Goal: Book appointment/travel/reservation

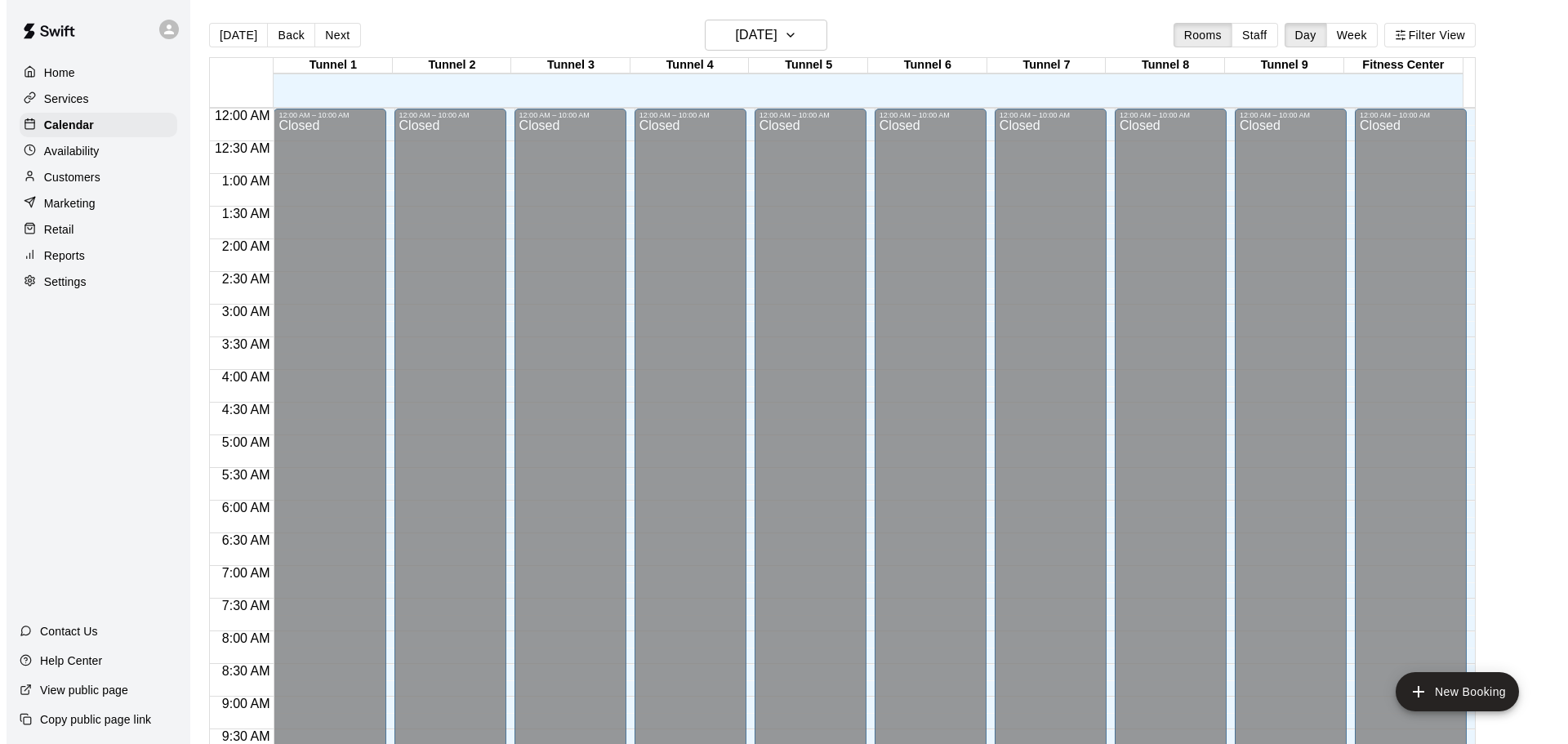
scroll to position [697, 0]
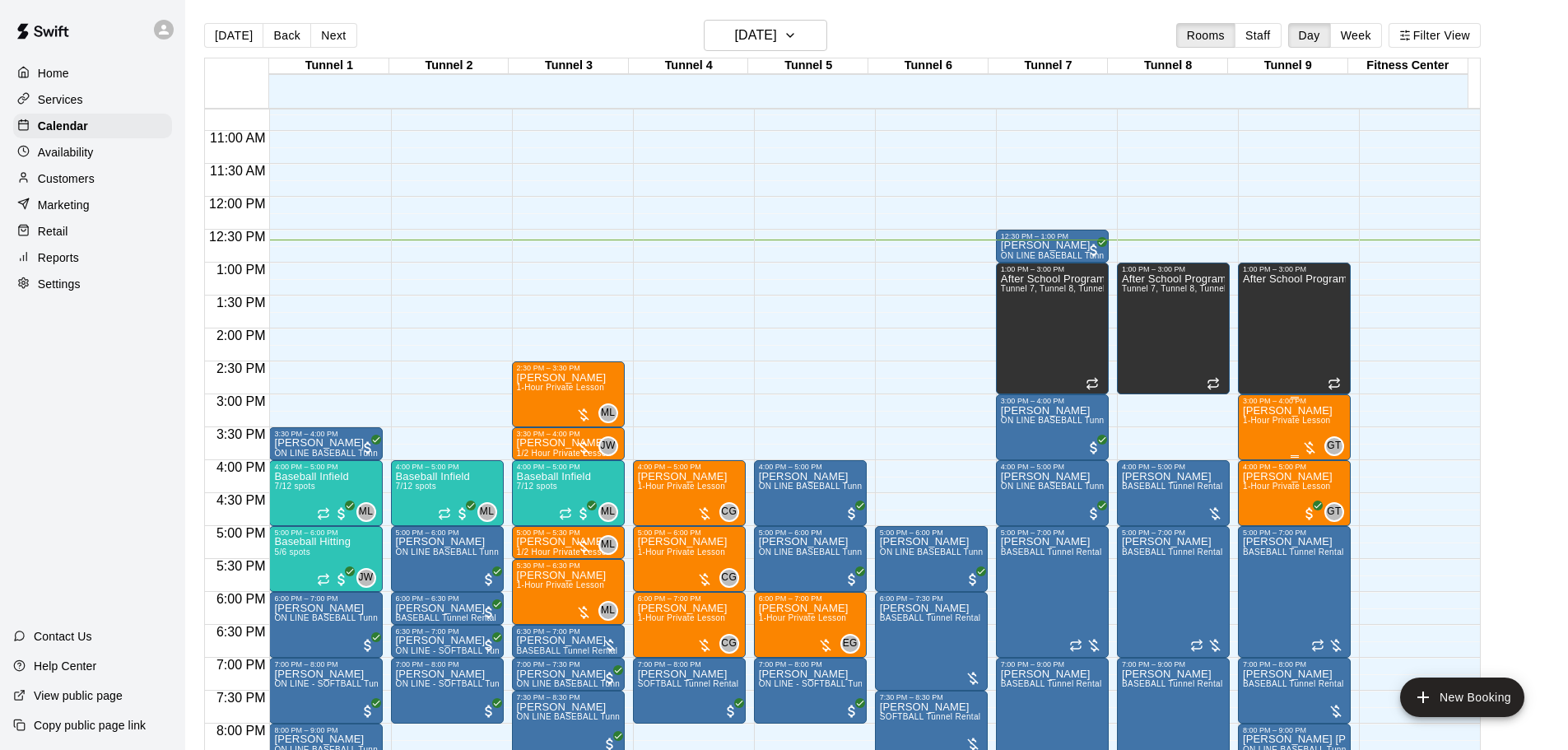
click at [1270, 420] on span "1-Hour Private Lesson" at bounding box center [1286, 420] width 88 height 9
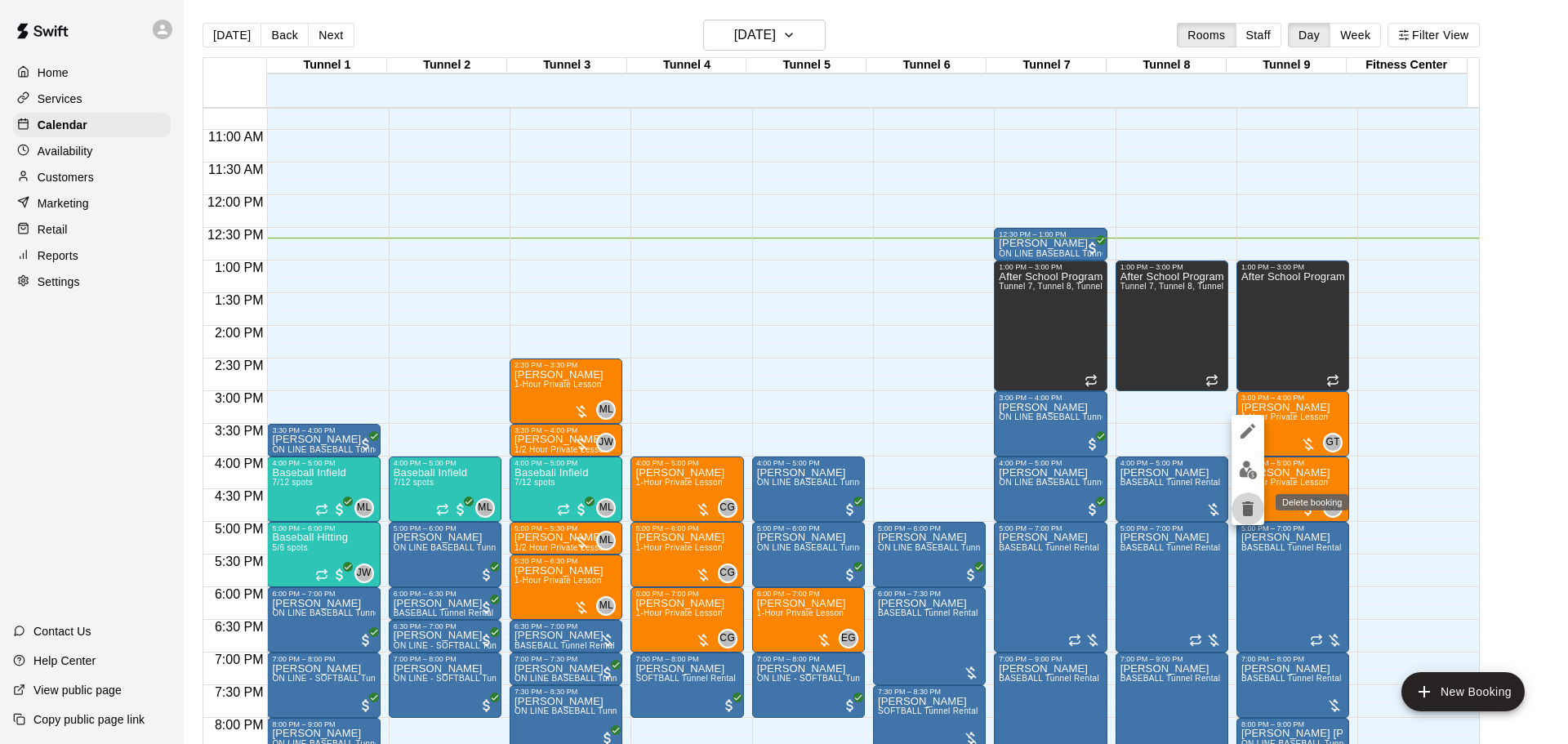
click at [1248, 513] on icon "delete" at bounding box center [1247, 508] width 11 height 15
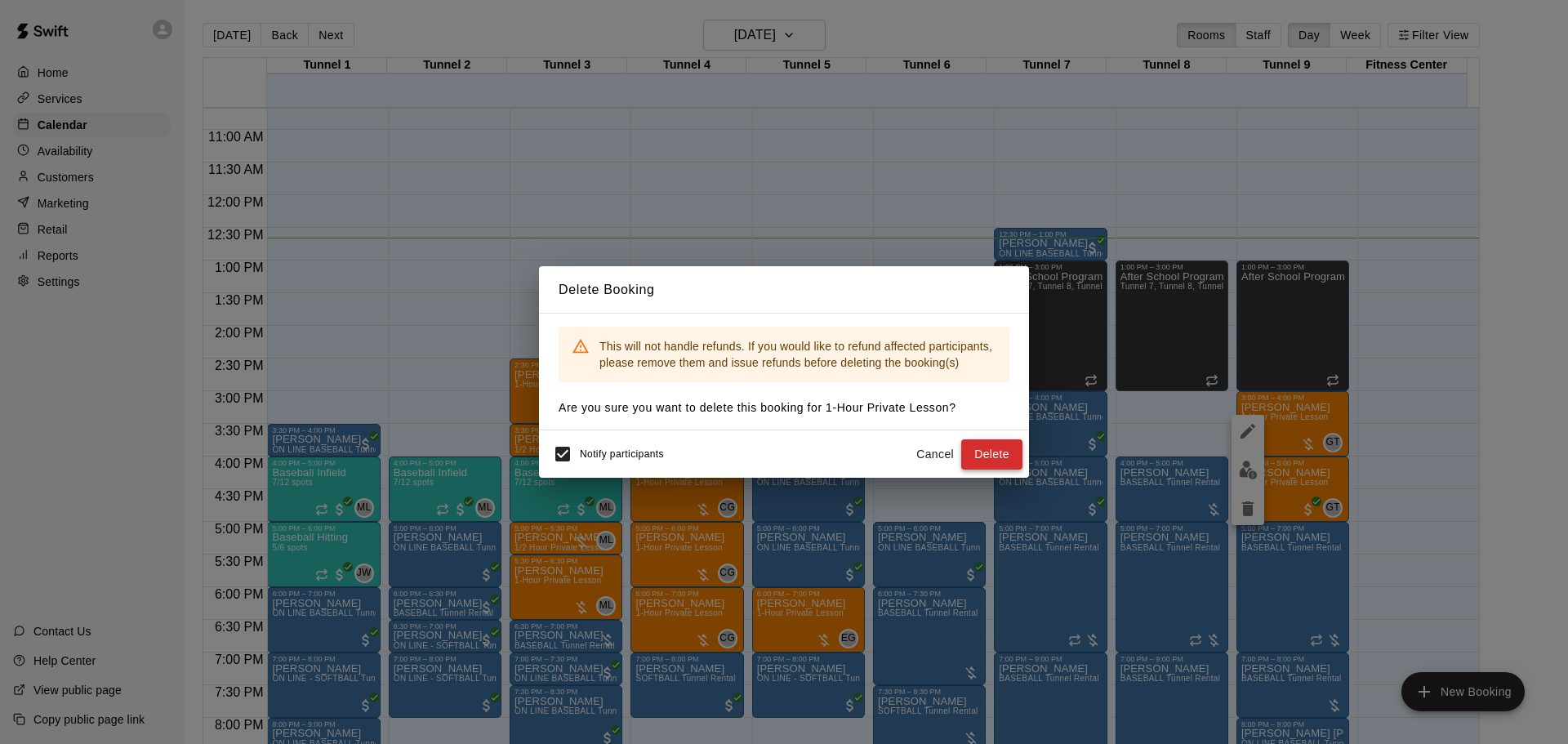
click at [988, 458] on button "Delete" at bounding box center [991, 454] width 61 height 31
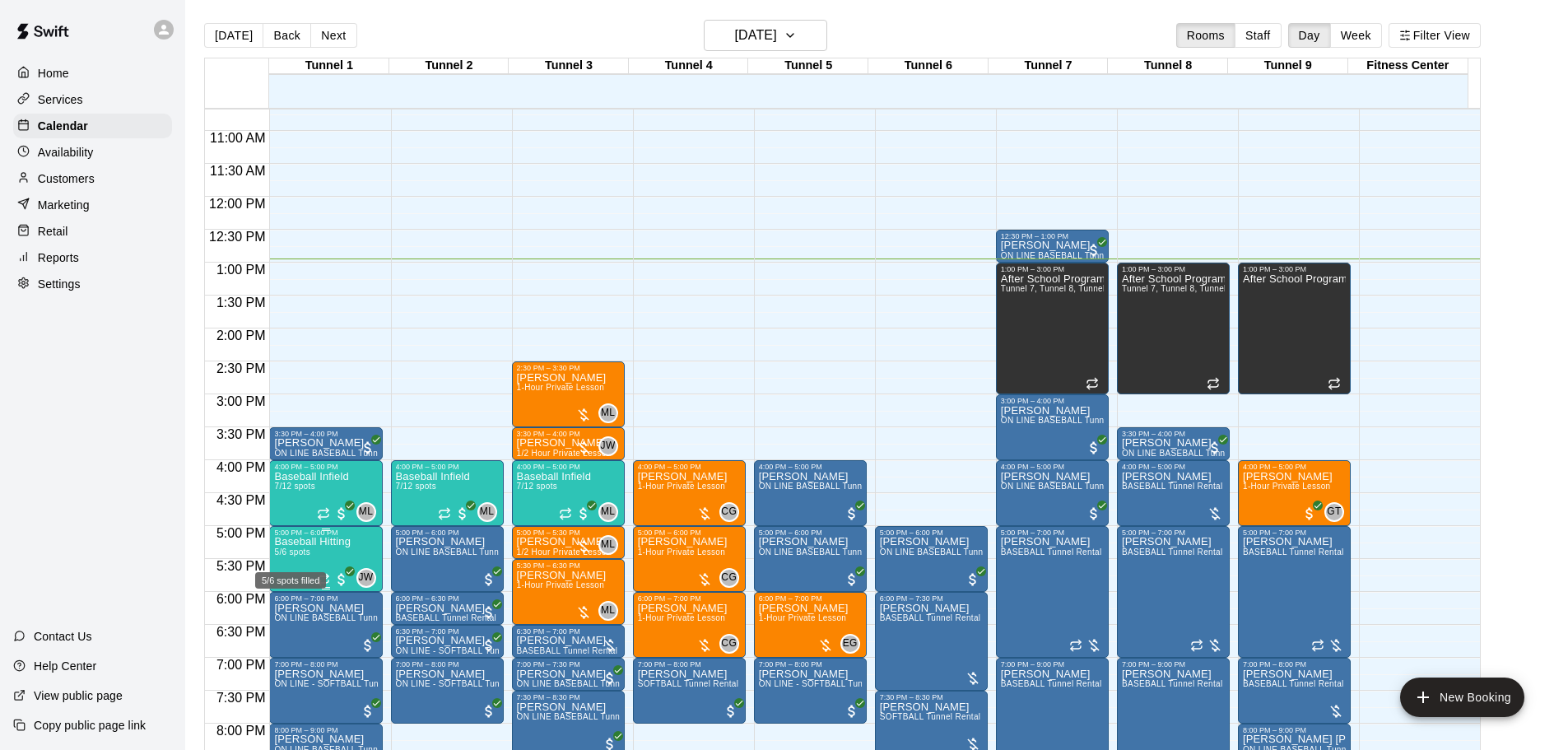
click at [283, 551] on span "5/6 spots" at bounding box center [291, 552] width 36 height 9
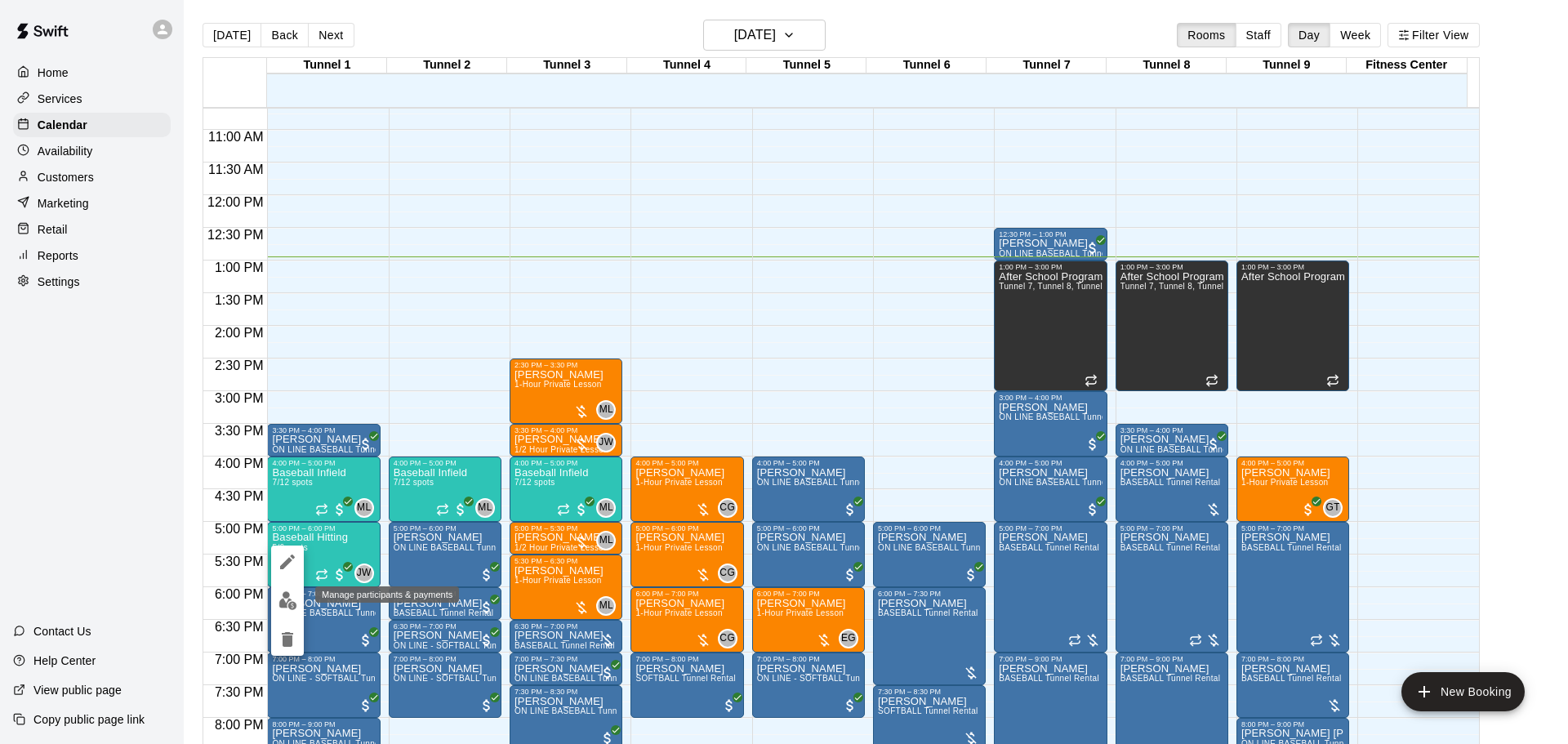
click at [269, 596] on div at bounding box center [784, 372] width 1568 height 744
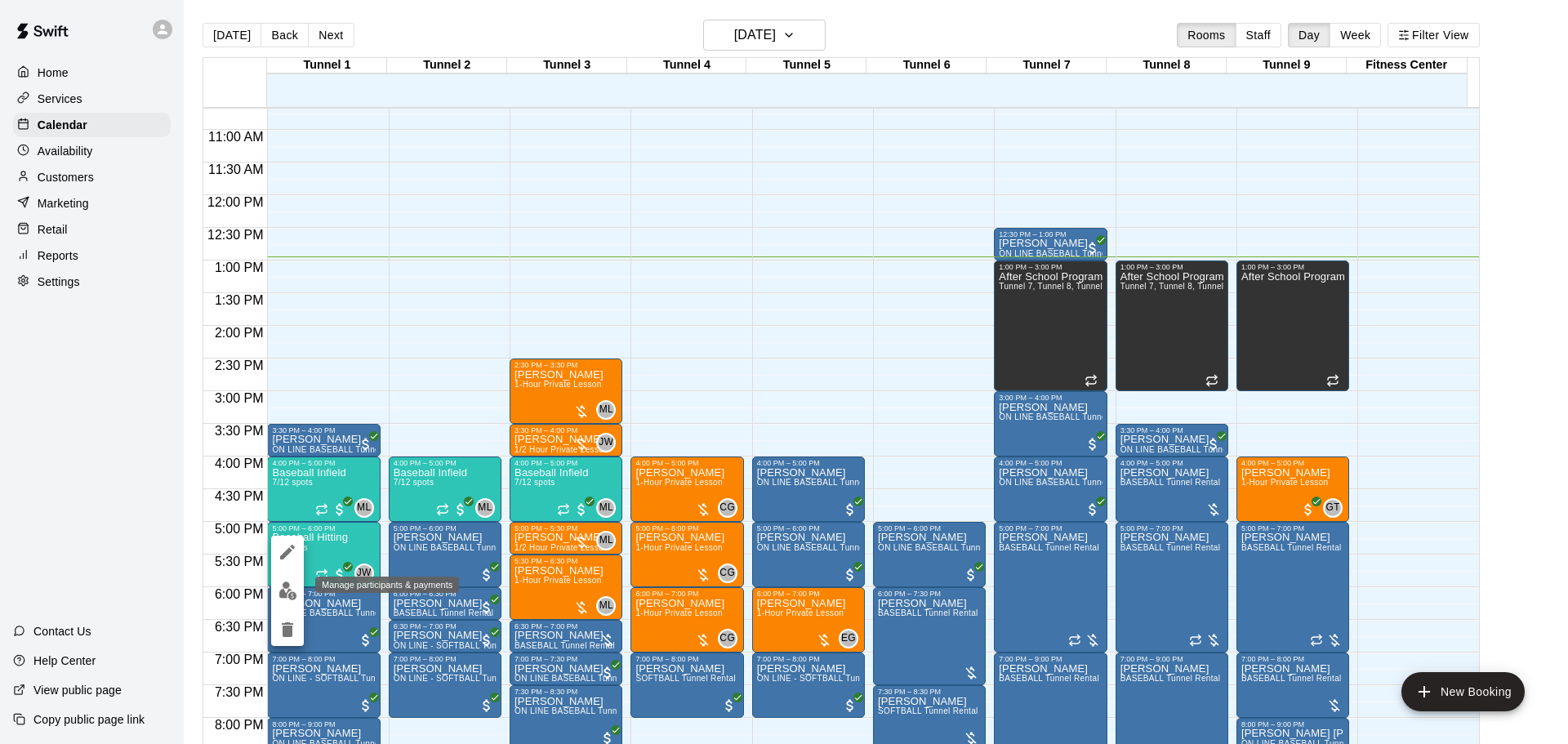
click at [280, 583] on img "edit" at bounding box center [287, 590] width 18 height 18
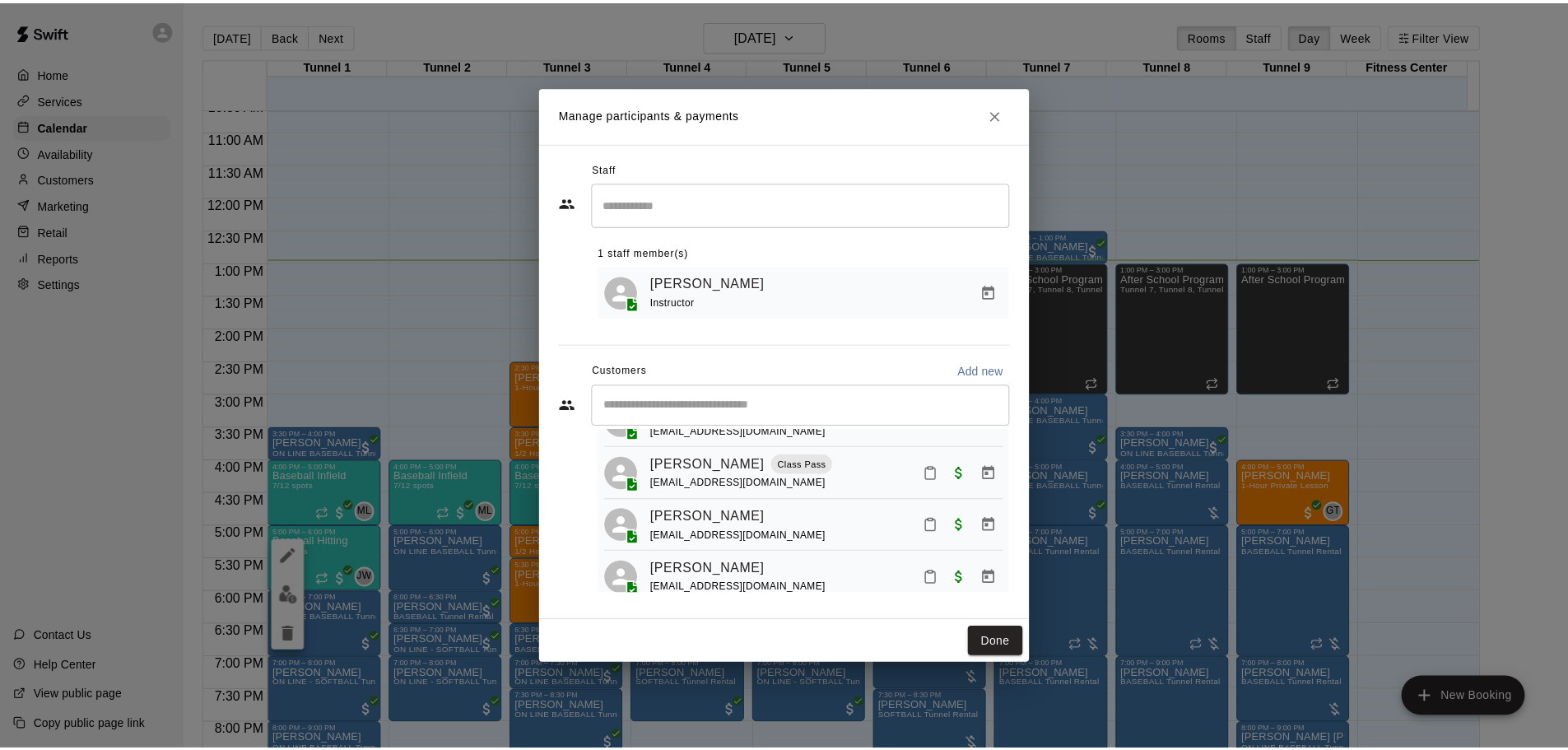
scroll to position [0, 0]
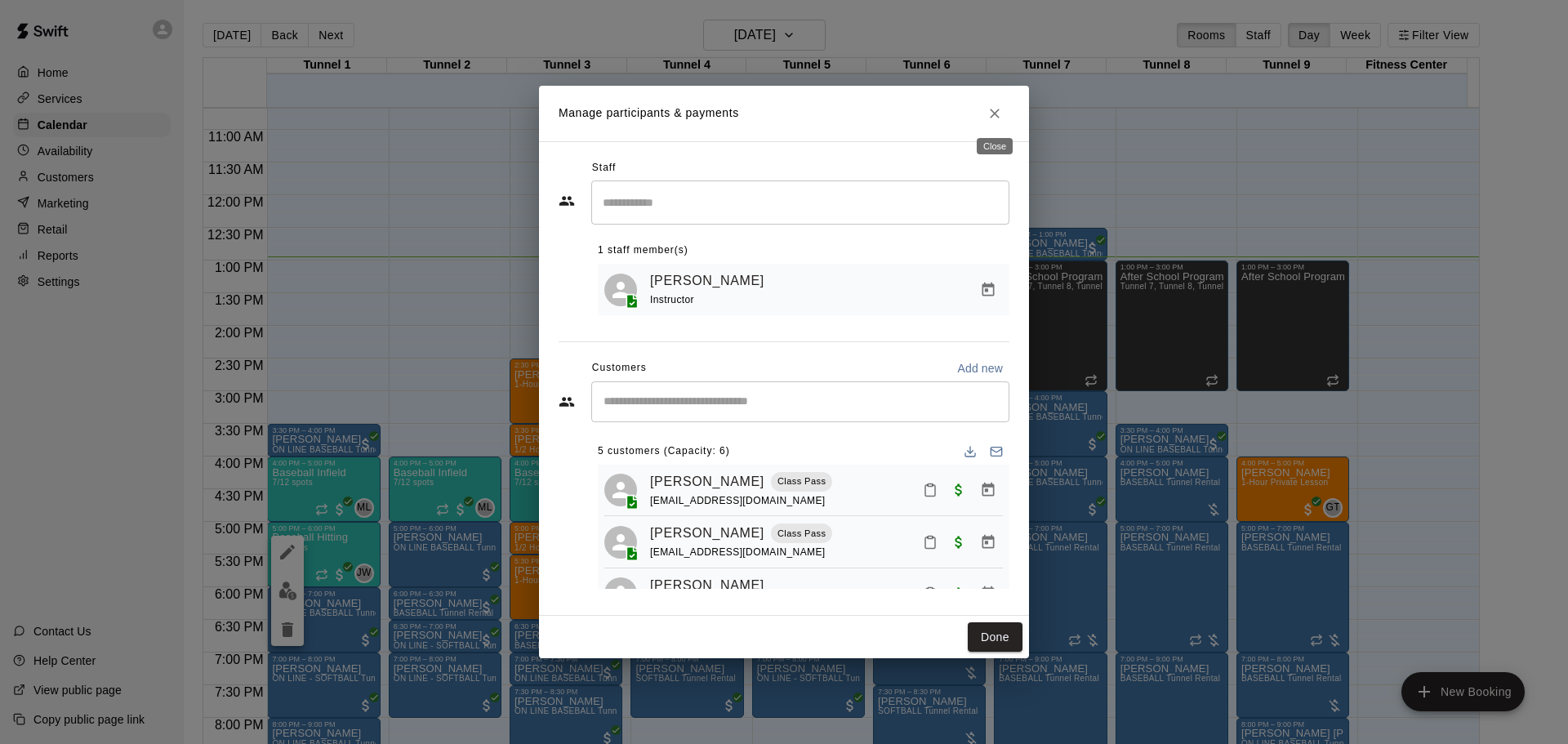
click at [996, 121] on button "Close" at bounding box center [995, 114] width 30 height 30
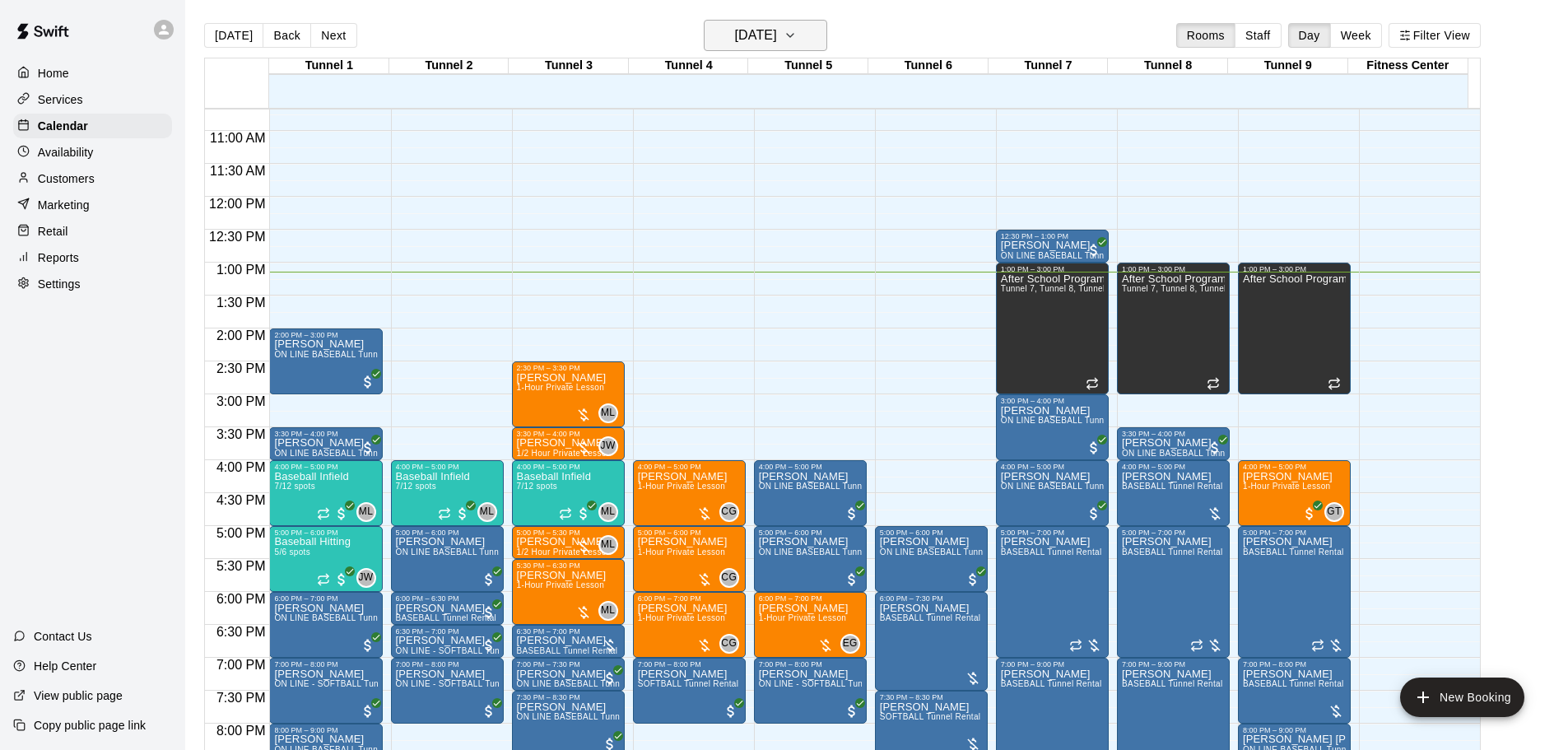
click at [786, 22] on button "[DATE]" at bounding box center [765, 35] width 123 height 32
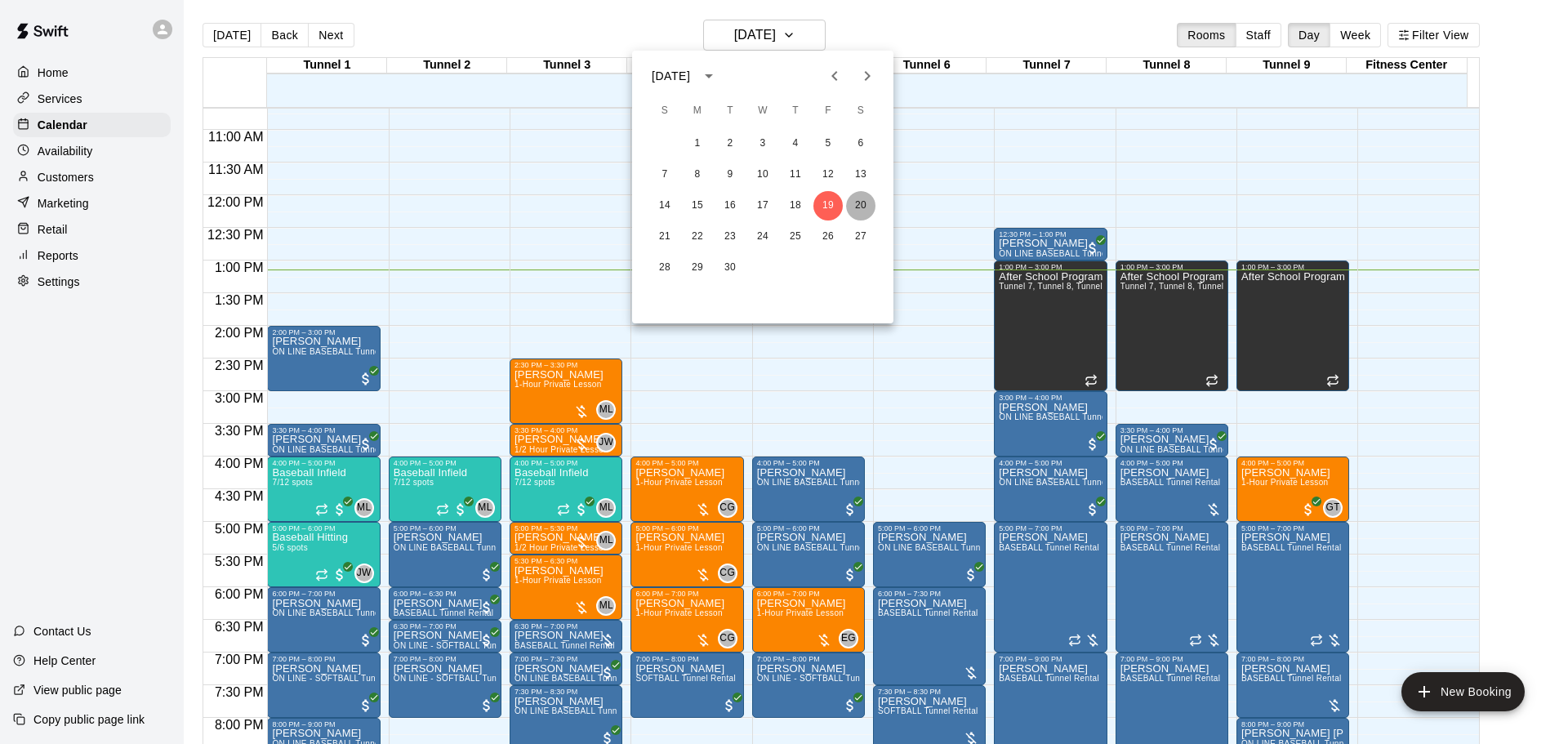
click at [860, 203] on button "20" at bounding box center [860, 206] width 30 height 30
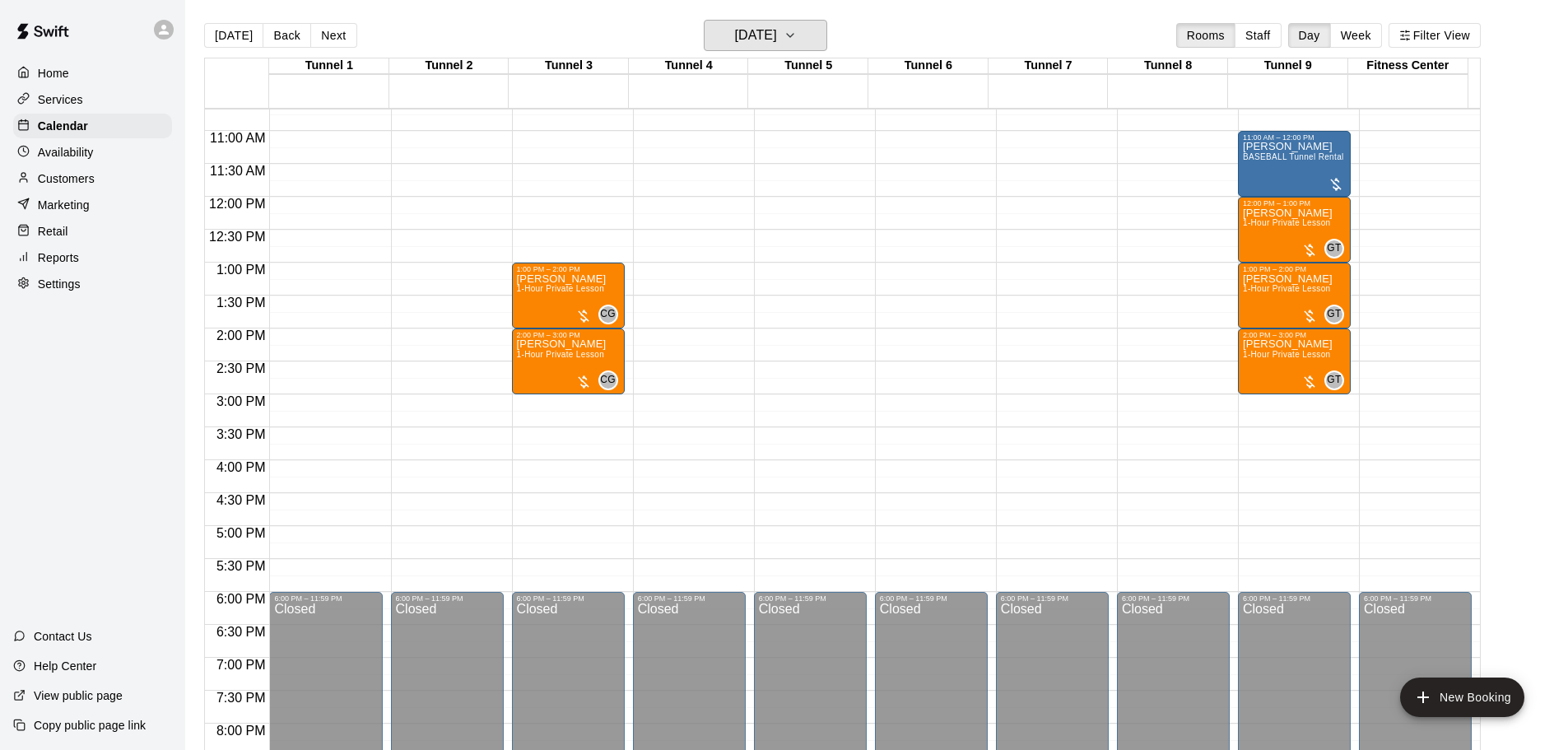
scroll to position [538, 0]
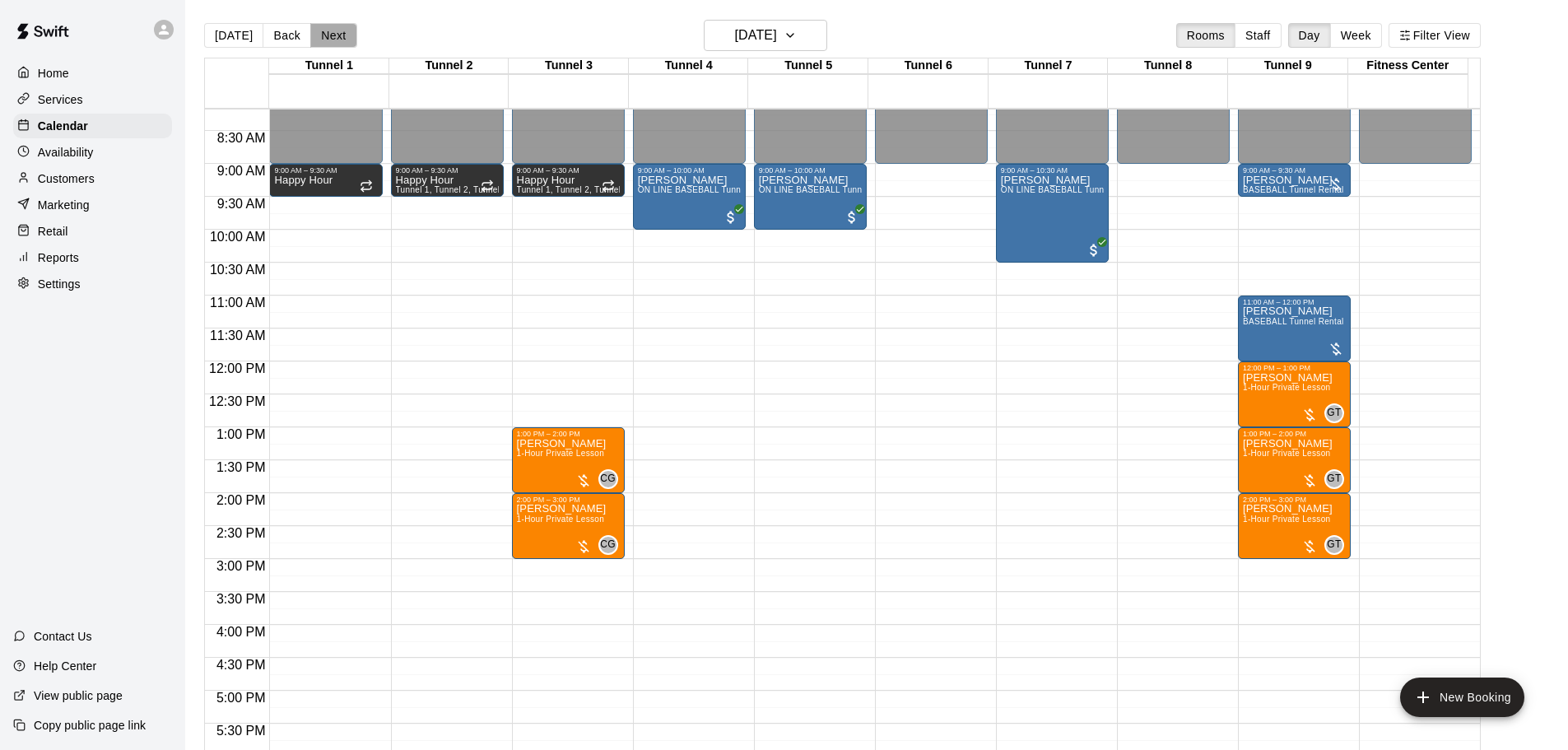
click at [317, 34] on button "Next" at bounding box center [333, 35] width 46 height 25
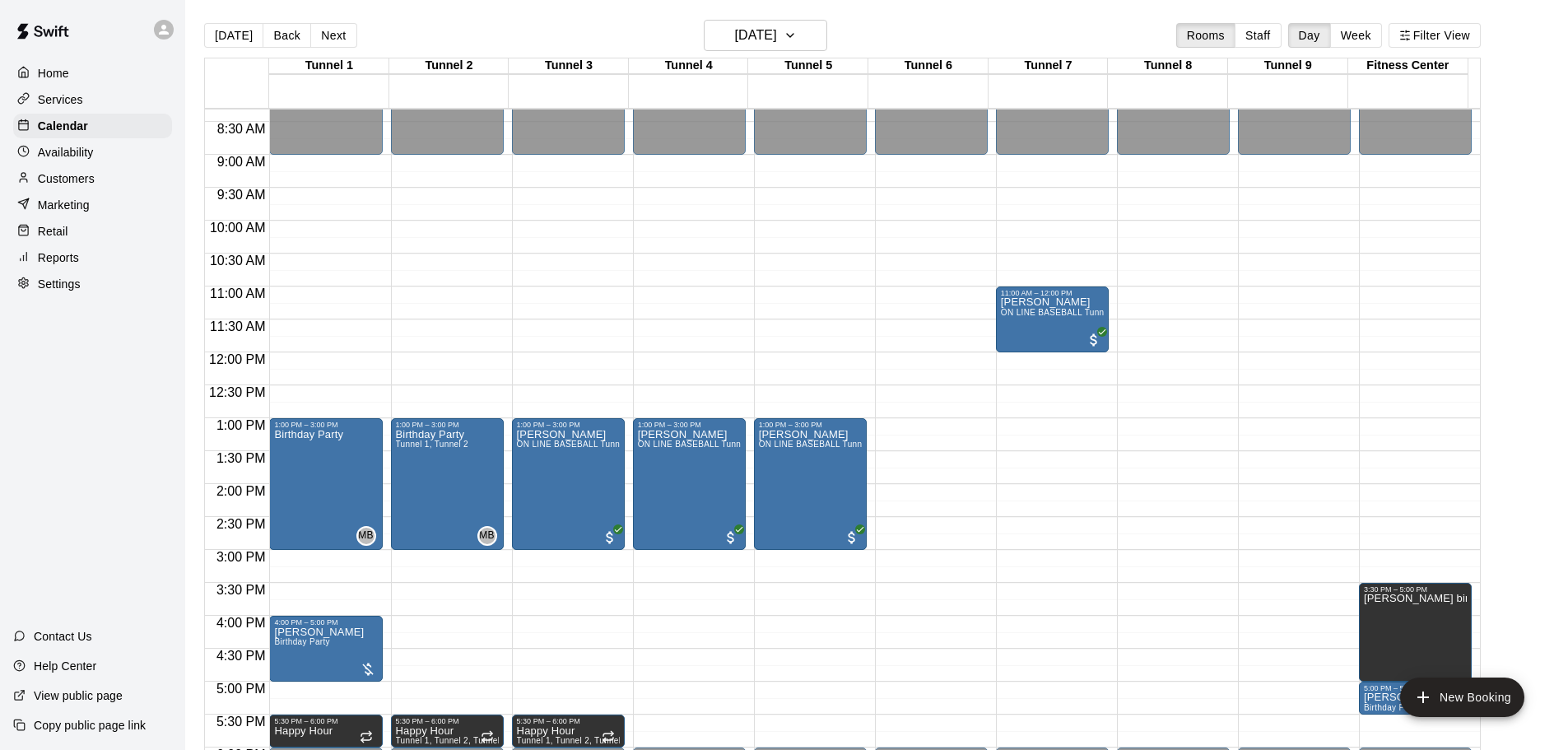
scroll to position [456, 0]
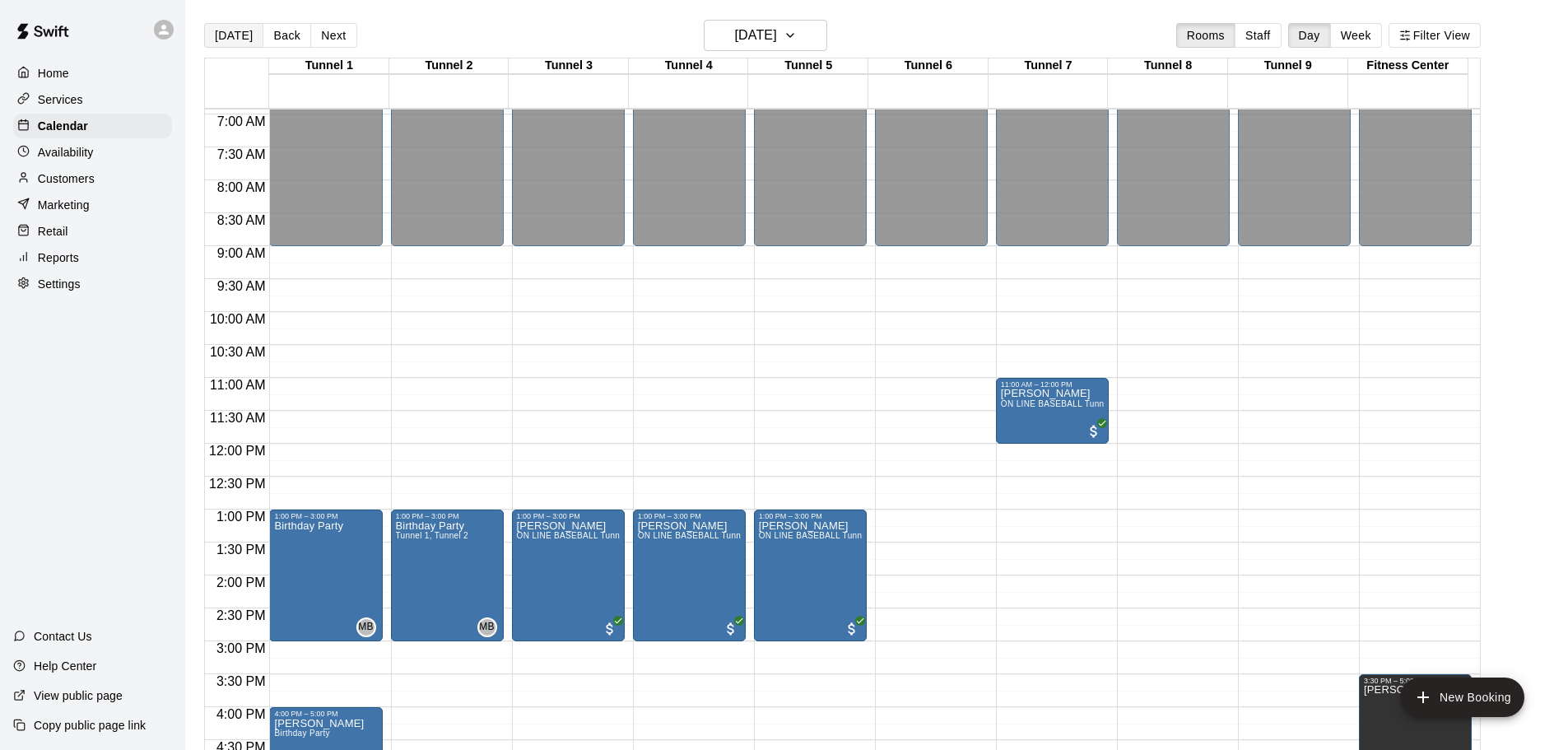
click at [244, 45] on button "[DATE]" at bounding box center [233, 35] width 59 height 25
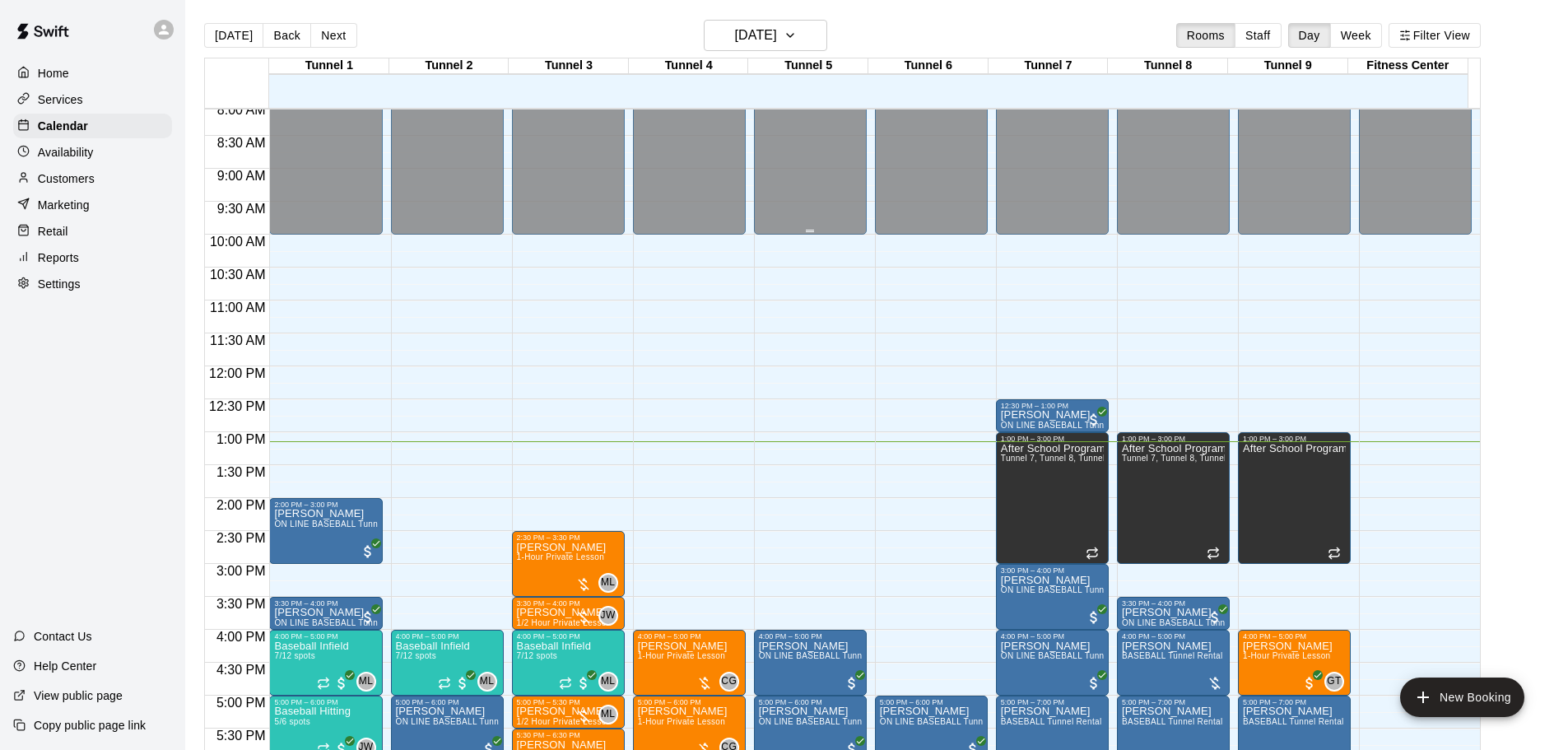
scroll to position [538, 0]
